Goal: Transaction & Acquisition: Purchase product/service

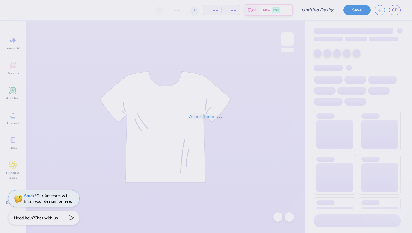
type input "fall formal"
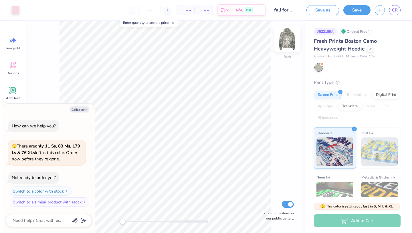
click at [286, 42] on img at bounding box center [287, 38] width 23 height 23
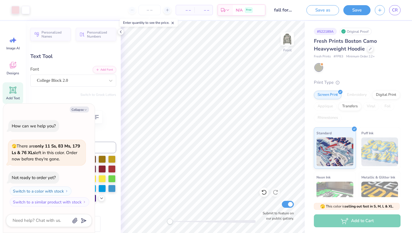
type textarea "x"
type input "5.98"
type input "1.01"
type input "16.19"
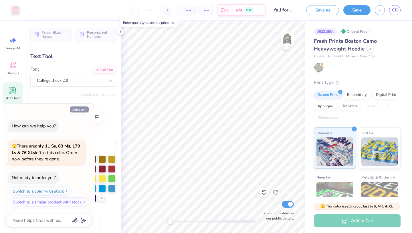
click at [78, 108] on button "Collapse" at bounding box center [79, 109] width 19 height 6
type textarea "x"
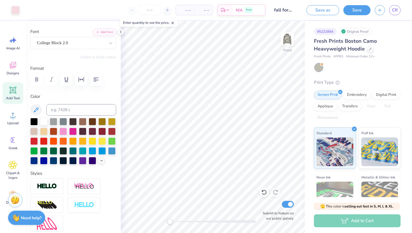
scroll to position [59, 0]
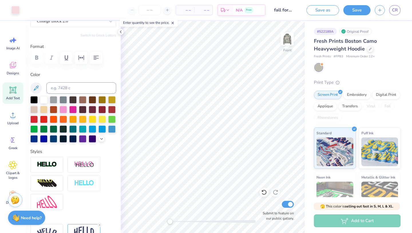
click at [20, 90] on div "Add Text" at bounding box center [13, 92] width 21 height 21
type input "6.99"
type input "2.02"
type input "13.99"
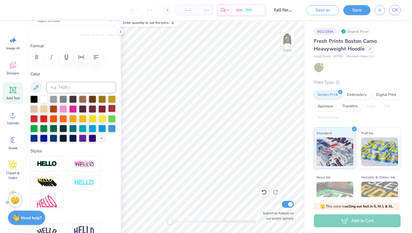
type textarea "T"
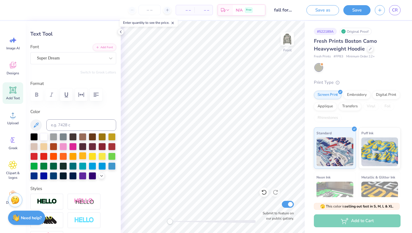
scroll to position [18, 0]
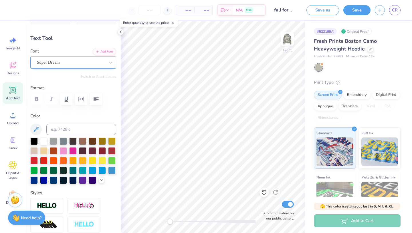
type textarea "FALL FORMAL 2025 ST. [PERSON_NAME], [GEOGRAPHIC_DATA]"
click at [80, 64] on div "Super Dream" at bounding box center [70, 62] width 69 height 9
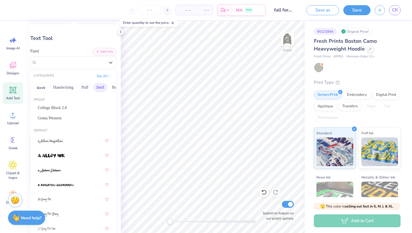
scroll to position [0, 16]
click at [98, 88] on button "Bold" at bounding box center [100, 87] width 14 height 9
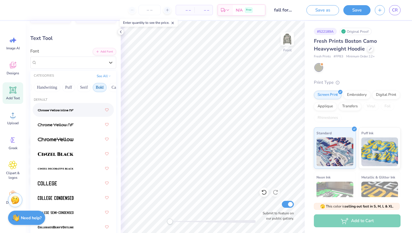
click at [100, 87] on button "Bold" at bounding box center [100, 87] width 14 height 9
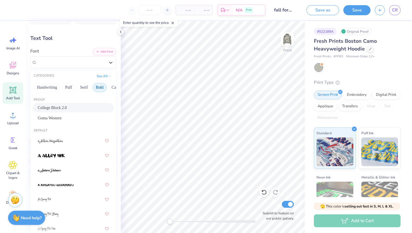
click at [99, 85] on button "Bold" at bounding box center [100, 87] width 14 height 9
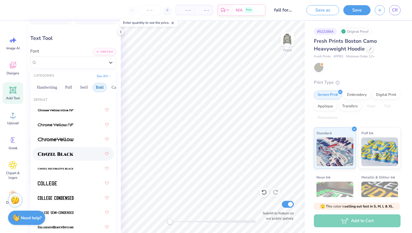
click at [55, 154] on img at bounding box center [56, 154] width 36 height 4
click at [90, 62] on div "Cinzel Black (Black)" at bounding box center [70, 62] width 69 height 9
click at [76, 171] on div at bounding box center [73, 168] width 71 height 10
click at [91, 64] on div "Cinzel Black (Black)" at bounding box center [65, 62] width 58 height 9
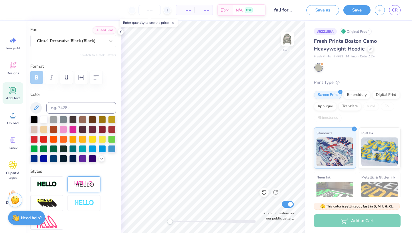
scroll to position [39, 0]
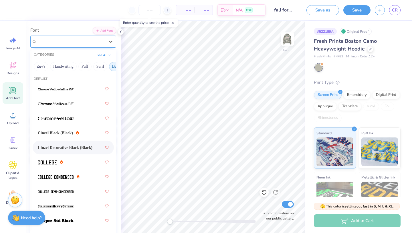
click at [78, 38] on div at bounding box center [71, 42] width 68 height 8
click at [68, 136] on div "Cinzel Black (Black)" at bounding box center [73, 132] width 71 height 10
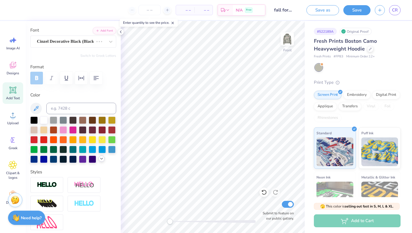
click at [101, 158] on polyline at bounding box center [102, 158] width 2 height 1
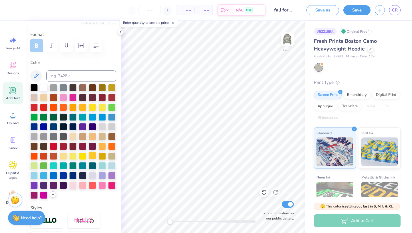
scroll to position [72, 0]
click at [74, 184] on div at bounding box center [72, 183] width 7 height 7
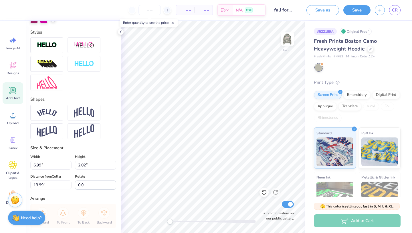
scroll to position [251, 0]
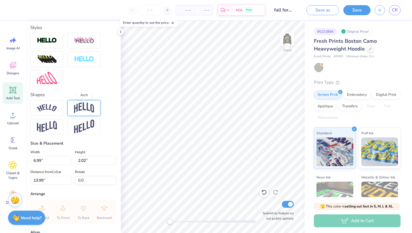
click at [89, 108] on img at bounding box center [84, 107] width 20 height 11
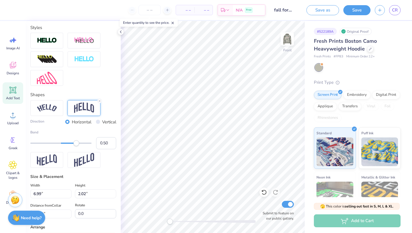
scroll to position [1, 1]
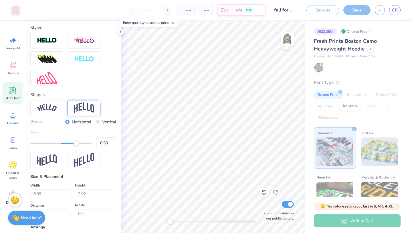
type input "17.41"
type input "10.69"
type input "9.65"
type input "13.48"
type input "8.27"
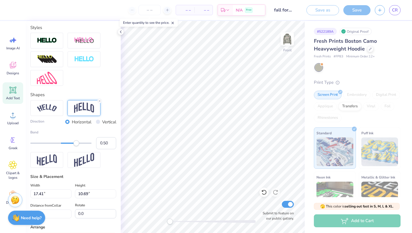
type input "12.07"
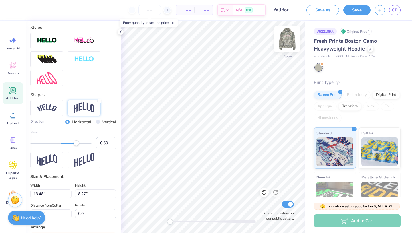
click at [285, 41] on img at bounding box center [287, 38] width 23 height 23
type input "11.05"
type input "3.77"
type input "3.00"
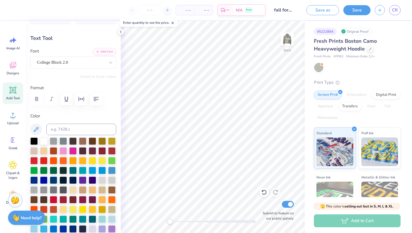
scroll to position [0, 0]
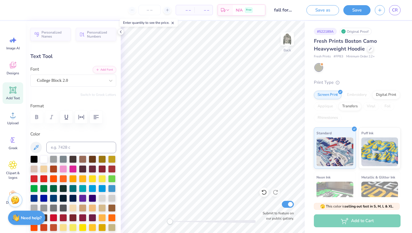
click at [88, 73] on div "Font College Block 2.0" at bounding box center [73, 76] width 86 height 21
click at [88, 77] on div "College Block 2.0" at bounding box center [70, 80] width 69 height 9
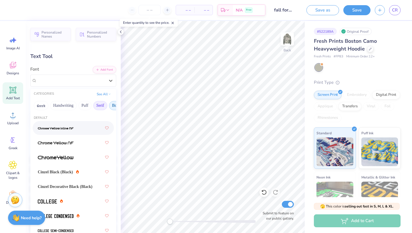
click at [102, 107] on button "Serif" at bounding box center [100, 105] width 14 height 9
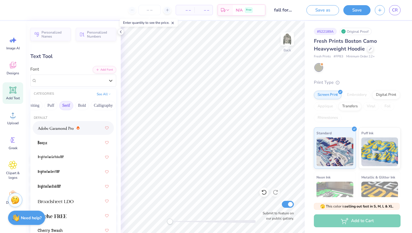
scroll to position [0, 35]
click at [83, 103] on button "Bold" at bounding box center [81, 105] width 14 height 9
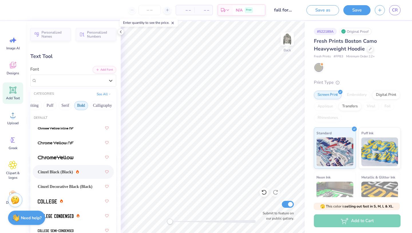
click at [70, 170] on span "Cinzel Black (Black)" at bounding box center [55, 172] width 35 height 6
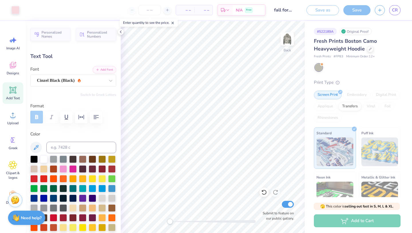
type input "15.19"
type input "3.84"
type input "2.97"
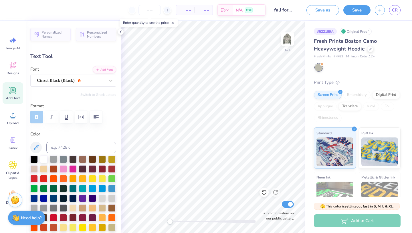
type input "12.85"
type input "3.25"
type input "3.00"
type input "14.57"
type input "3.68"
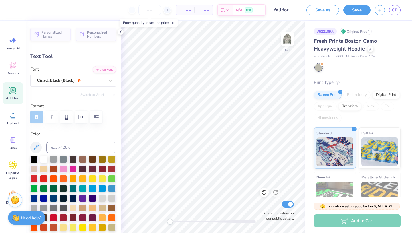
type input "3.85"
click at [286, 44] on img at bounding box center [287, 38] width 23 height 23
type input "0.29"
type input "7.46"
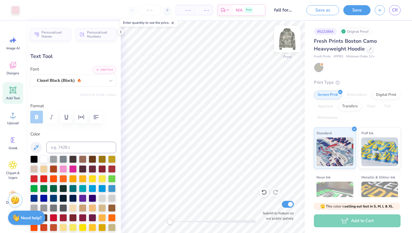
type input "13.48"
type input "8.27"
type input "8.29"
click at [291, 38] on img at bounding box center [287, 38] width 23 height 23
click at [349, 11] on button "Save" at bounding box center [357, 9] width 27 height 10
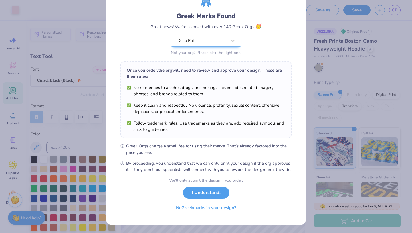
scroll to position [36, 0]
click at [205, 205] on button "No Greek marks in your design?" at bounding box center [206, 206] width 70 height 12
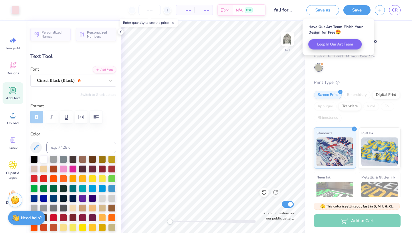
scroll to position [0, 0]
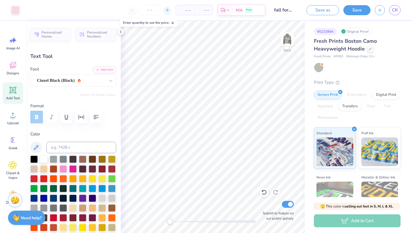
click at [167, 7] on div at bounding box center [168, 10] width 8 height 8
click at [167, 8] on icon at bounding box center [168, 10] width 4 height 4
click at [167, 9] on icon at bounding box center [168, 10] width 4 height 4
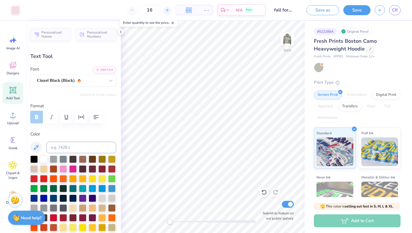
click at [167, 9] on icon at bounding box center [168, 10] width 4 height 4
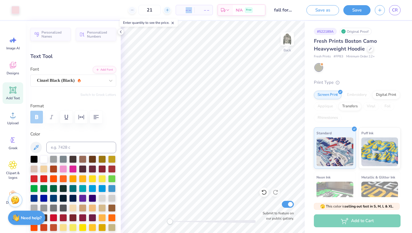
click at [167, 9] on icon at bounding box center [168, 10] width 4 height 4
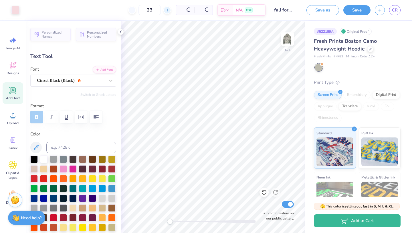
click at [167, 9] on icon at bounding box center [168, 10] width 4 height 4
click at [167, 10] on div "$69.84 Per Item" at bounding box center [163, 10] width 19 height 10
click at [150, 11] on div at bounding box center [146, 10] width 8 height 8
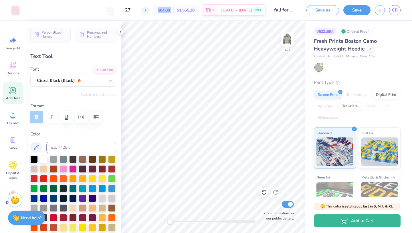
click at [150, 11] on div at bounding box center [146, 10] width 8 height 8
click at [148, 10] on icon at bounding box center [146, 10] width 4 height 4
type input "30"
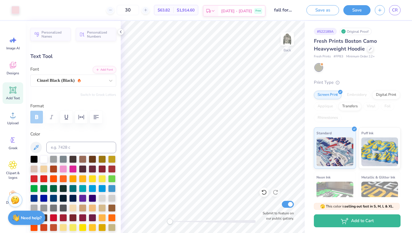
click at [231, 8] on div "[DATE] - [DATE] Free" at bounding box center [242, 11] width 47 height 10
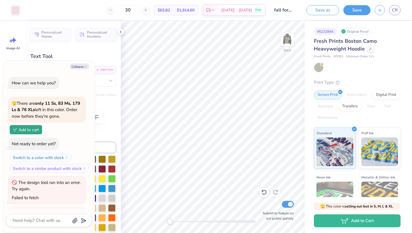
type textarea "x"
